Goal: Information Seeking & Learning: Learn about a topic

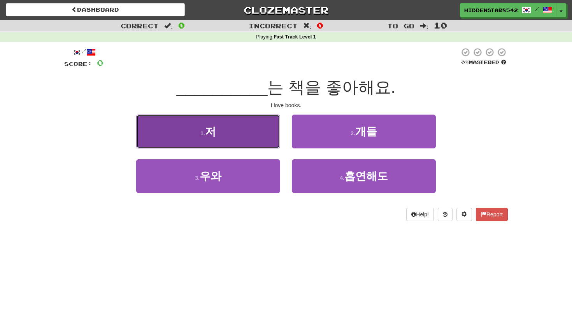
click at [262, 143] on button "1 . 저" at bounding box center [208, 132] width 144 height 34
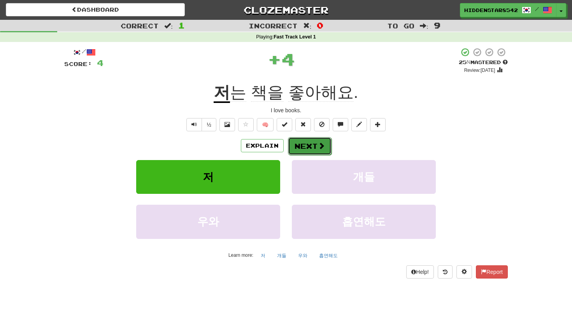
click at [305, 147] on button "Next" at bounding box center [310, 146] width 44 height 18
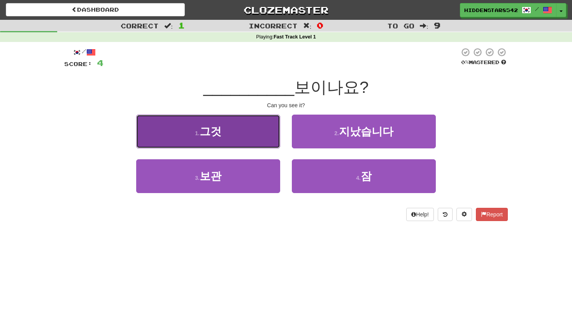
click at [223, 137] on button "1 . 그것" at bounding box center [208, 132] width 144 height 34
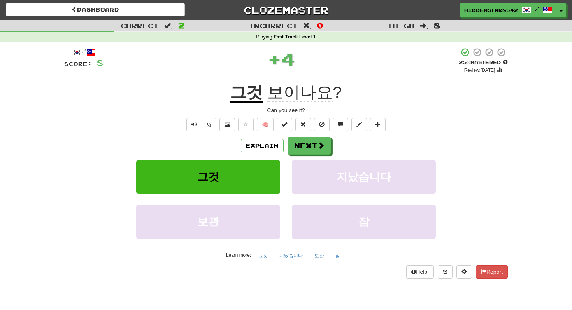
click at [331, 154] on div "Explain Next" at bounding box center [285, 146] width 443 height 18
click at [315, 148] on button "Next" at bounding box center [310, 146] width 44 height 18
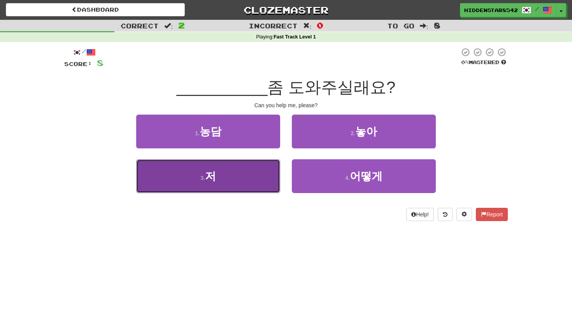
click at [265, 181] on button "3 . 저" at bounding box center [208, 176] width 144 height 34
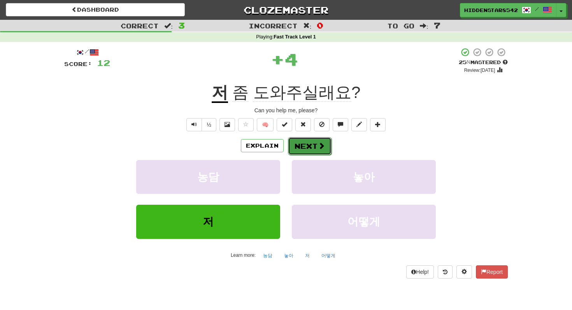
click at [318, 150] on button "Next" at bounding box center [310, 146] width 44 height 18
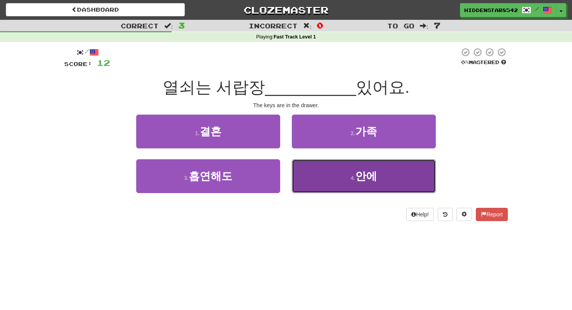
click at [328, 170] on button "4 . 안에" at bounding box center [364, 176] width 144 height 34
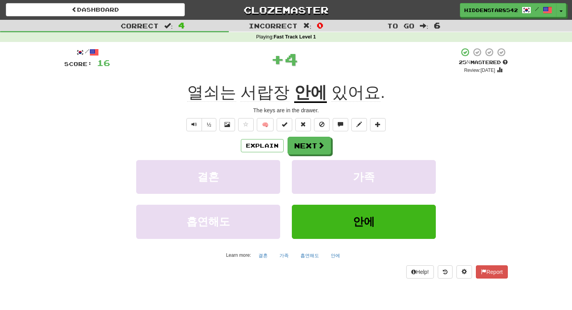
click at [290, 137] on div "Explain Next" at bounding box center [285, 146] width 443 height 18
click at [294, 144] on button "Next" at bounding box center [310, 146] width 44 height 18
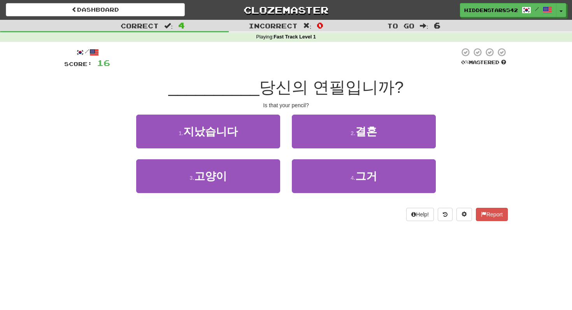
click at [298, 81] on span "당신의 연필입니까?" at bounding box center [331, 87] width 144 height 18
copy span "당신의"
